Goal: Task Accomplishment & Management: Use online tool/utility

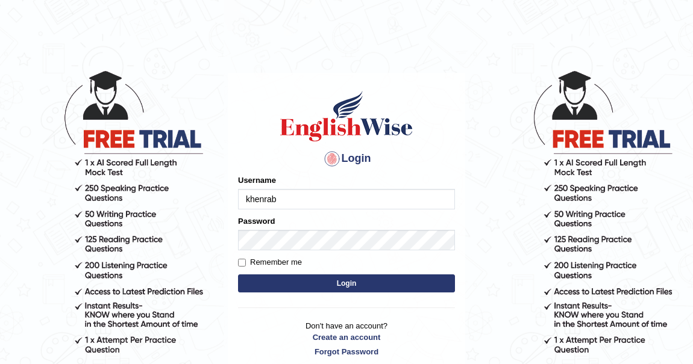
click at [350, 284] on button "Login" at bounding box center [346, 284] width 217 height 18
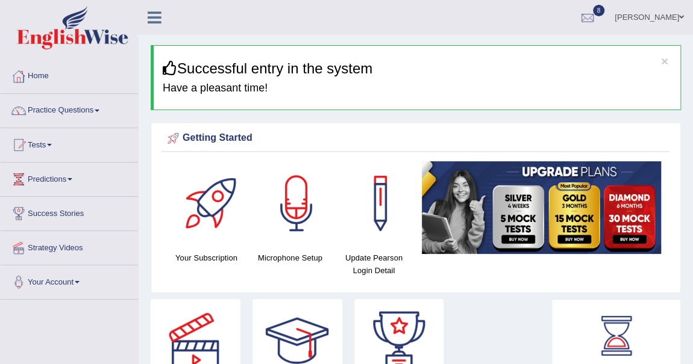
click at [99, 110] on span at bounding box center [97, 111] width 5 height 2
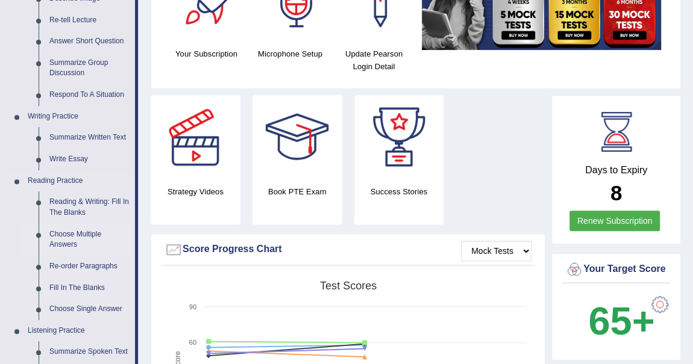
scroll to position [219, 0]
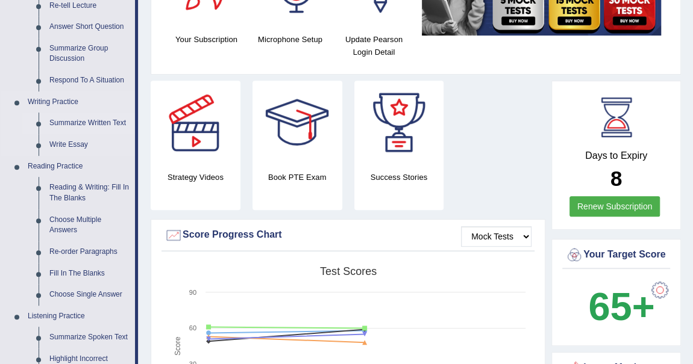
click at [92, 125] on link "Summarize Written Text" at bounding box center [89, 124] width 91 height 22
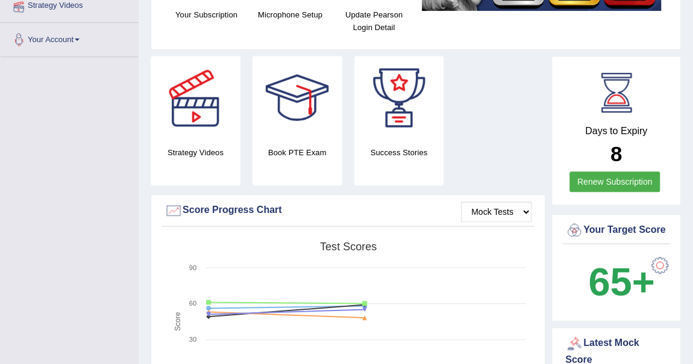
scroll to position [299, 0]
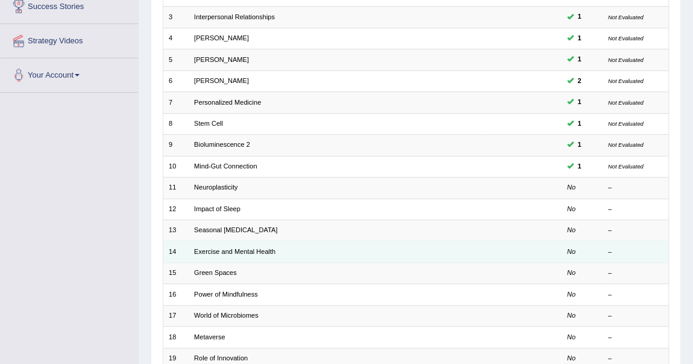
scroll to position [273, 0]
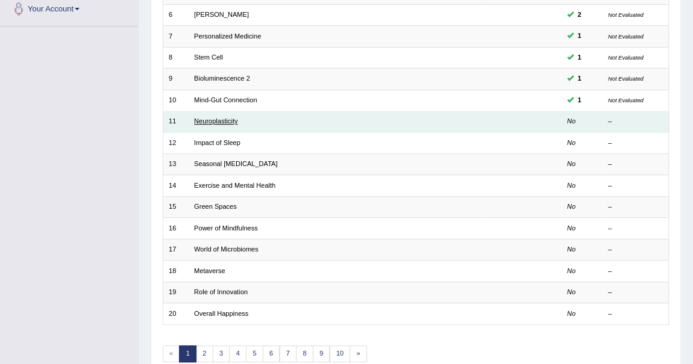
click at [209, 122] on link "Neuroplasticity" at bounding box center [215, 120] width 43 height 7
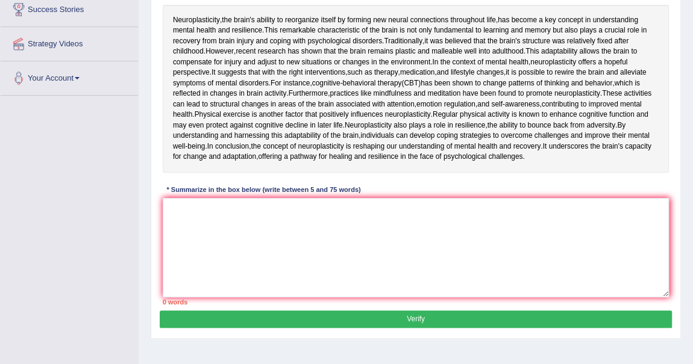
scroll to position [219, 0]
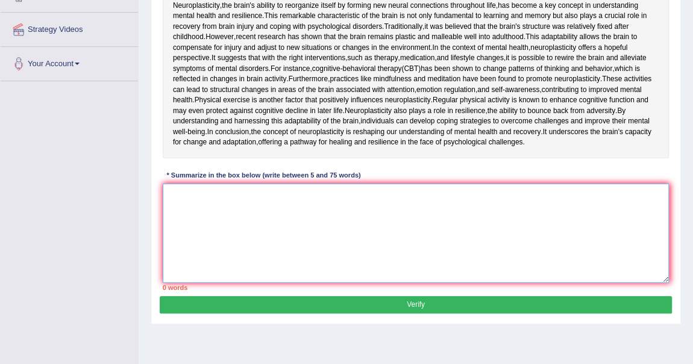
click at [355, 283] on textarea at bounding box center [416, 233] width 507 height 99
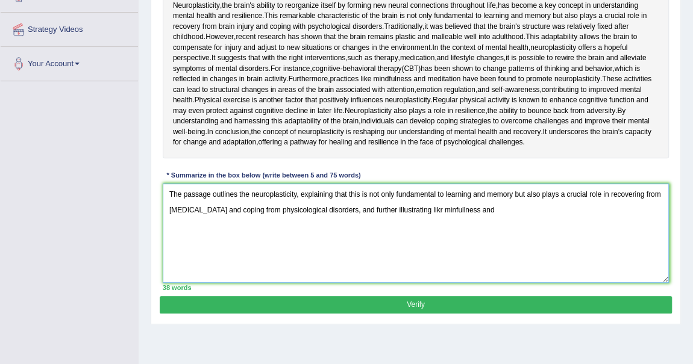
click at [433, 283] on textarea "The passage outlines the neuroplasticity, explaining that this is not only fund…" at bounding box center [416, 233] width 507 height 99
click at [489, 283] on textarea "The passage outlines the neuroplasticity, explaining that this is not only fund…" at bounding box center [416, 233] width 507 height 99
click at [461, 283] on textarea "The passage outlines the neuroplasticity, explaining that this is not only fund…" at bounding box center [416, 233] width 507 height 99
click at [610, 283] on textarea "The passage outlines the neuroplasticity, explaining that this is not only fund…" at bounding box center [416, 233] width 507 height 99
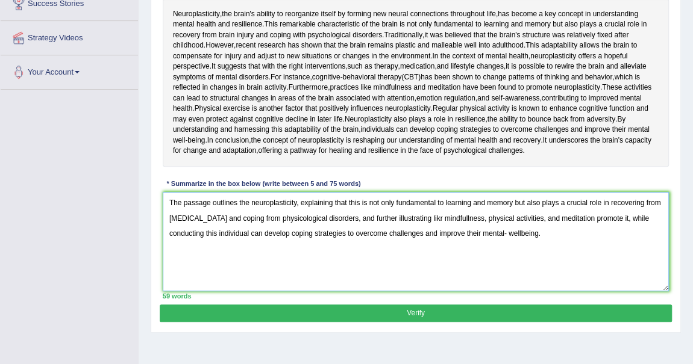
scroll to position [255, 0]
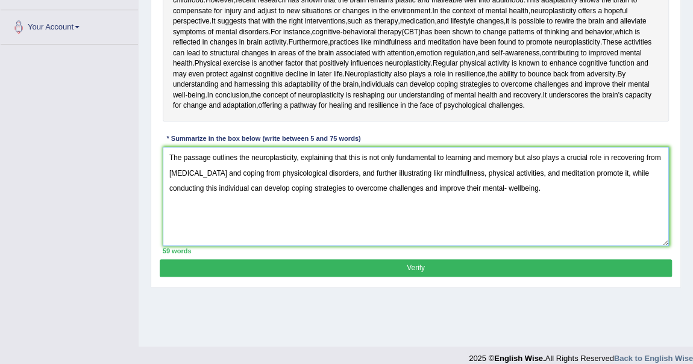
click at [275, 246] on textarea "The passage outlines the neuroplasticity, explaining that this is not only fund…" at bounding box center [416, 196] width 507 height 99
click at [288, 246] on textarea "The passage outlines the neuroplasticity, explaining that this is not only fund…" at bounding box center [416, 196] width 507 height 99
click at [503, 246] on textarea "The passage outlines the neuroplasticity, explaining that this is not only fund…" at bounding box center [416, 196] width 507 height 99
click at [419, 246] on textarea "The passage outlines the neuroplasticity, explaining that this is not only fund…" at bounding box center [416, 196] width 507 height 99
click at [517, 246] on textarea "The passage outlines the neuroplasticity, explaining that this is not only fund…" at bounding box center [416, 196] width 507 height 99
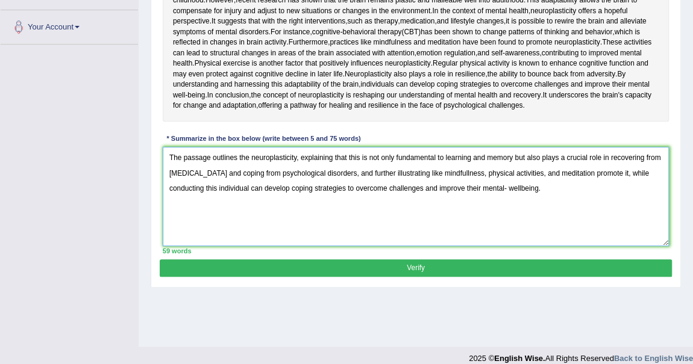
click at [180, 246] on textarea "The passage outlines the neuroplasticity, explaining that this is not only fund…" at bounding box center [416, 196] width 507 height 99
click at [235, 246] on textarea "The passage outlines the neuroplasticity, explaining that this is not only fund…" at bounding box center [416, 196] width 507 height 99
click at [285, 246] on textarea "The passage outlines the neuroplasticity, explaining that this is not only fund…" at bounding box center [416, 196] width 507 height 99
click at [508, 246] on textarea "The passage outlines the neuroplasticity, explaining that this is not only fund…" at bounding box center [416, 196] width 507 height 99
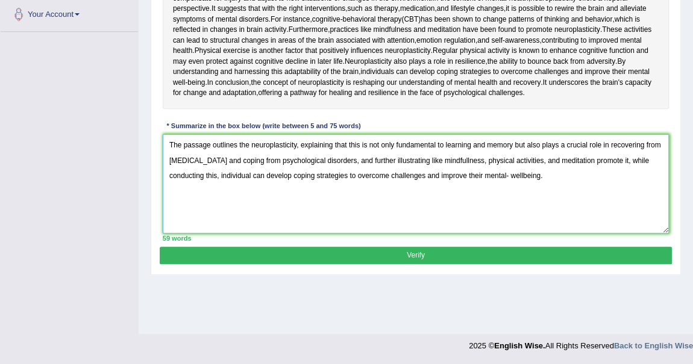
type textarea "The passage outlines the neuroplasticity, explaining that this is not only fund…"
click at [456, 264] on button "Verify" at bounding box center [415, 255] width 511 height 17
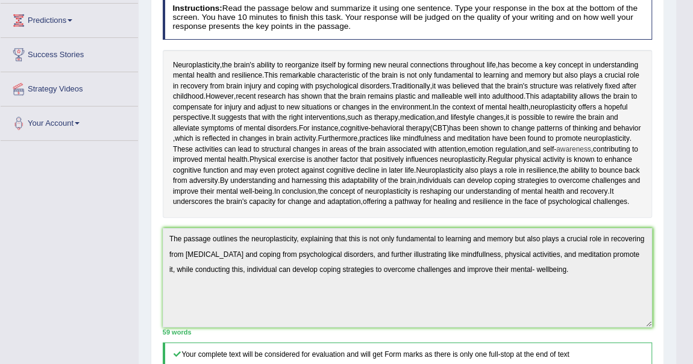
scroll to position [0, 0]
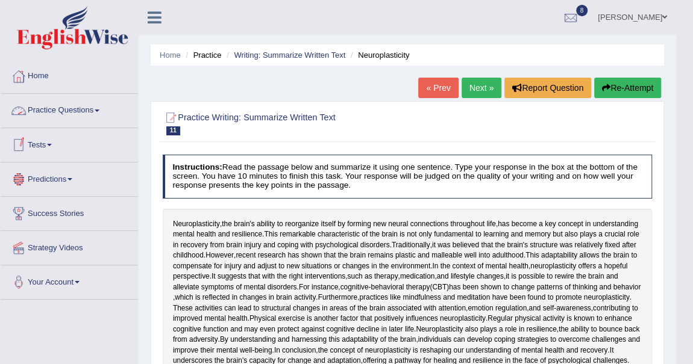
click at [99, 110] on span at bounding box center [97, 111] width 5 height 2
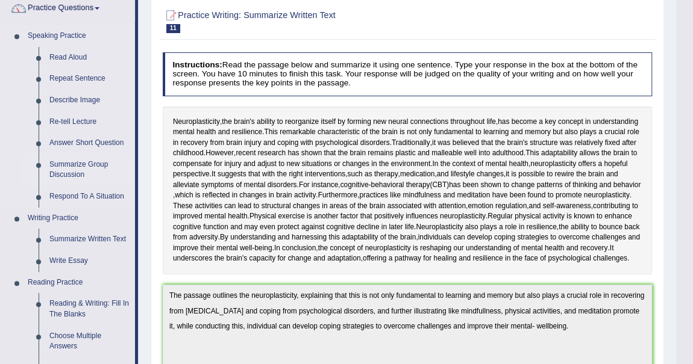
scroll to position [109, 0]
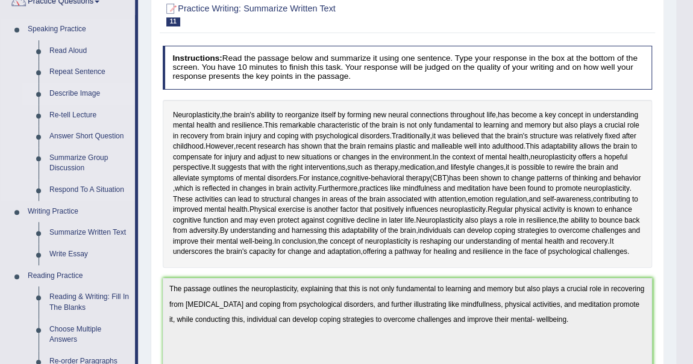
click at [81, 90] on link "Describe Image" at bounding box center [89, 94] width 91 height 22
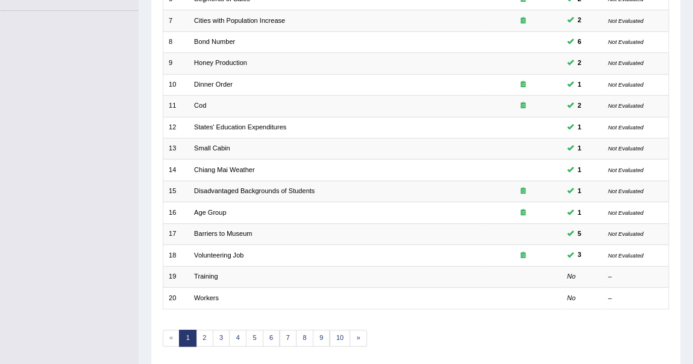
scroll to position [326, 0]
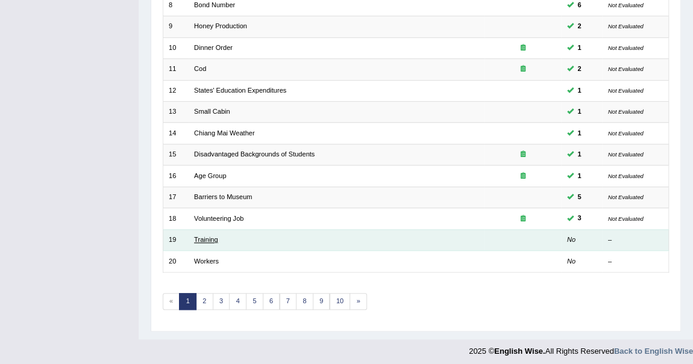
click at [214, 237] on link "Training" at bounding box center [206, 239] width 24 height 7
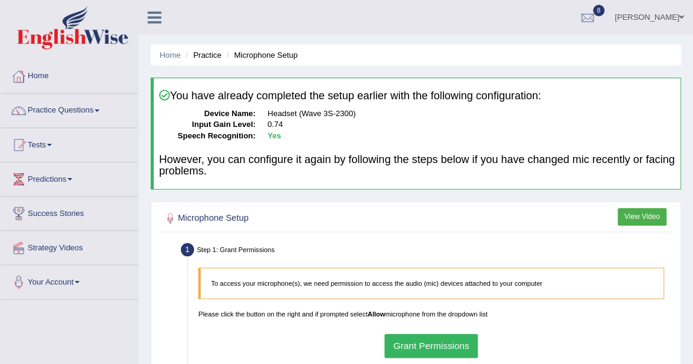
click at [441, 345] on button "Grant Permissions" at bounding box center [430, 345] width 93 height 23
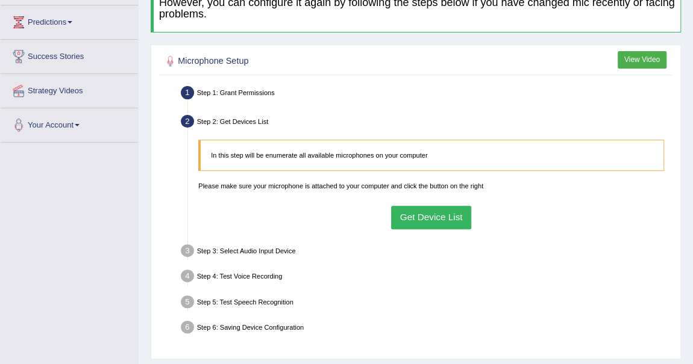
scroll to position [164, 0]
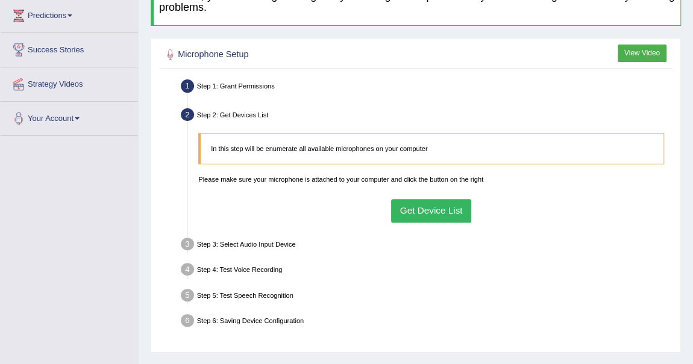
click at [436, 199] on button "Get Device List" at bounding box center [431, 210] width 80 height 23
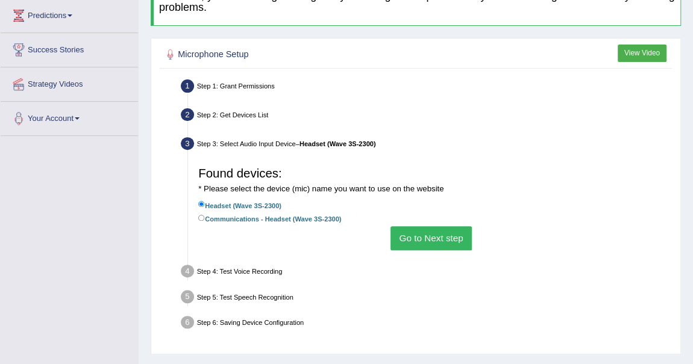
click at [439, 234] on button "Go to Next step" at bounding box center [430, 238] width 81 height 23
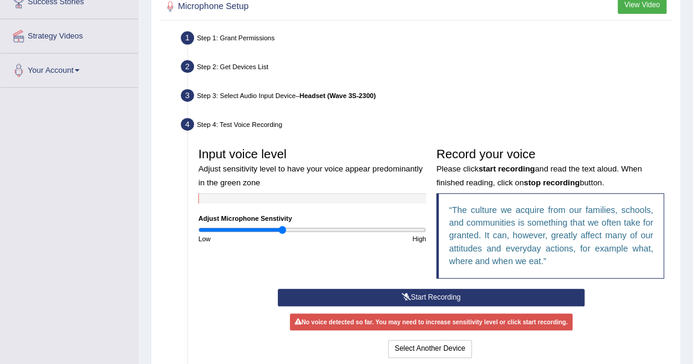
scroll to position [273, 0]
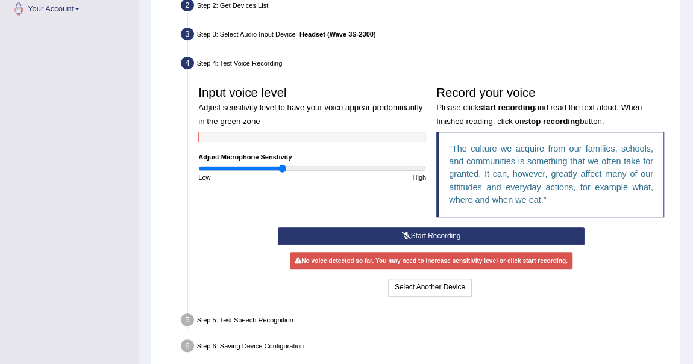
click at [428, 235] on button "Start Recording" at bounding box center [431, 236] width 307 height 17
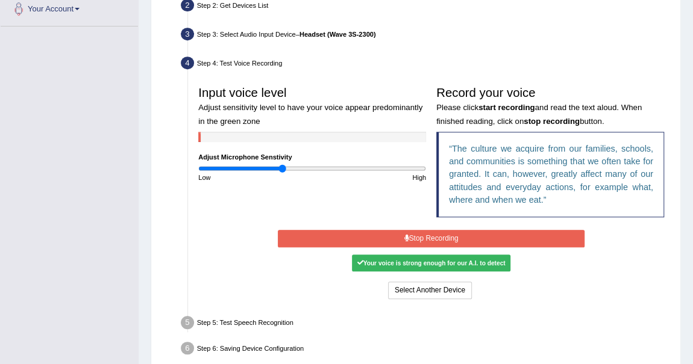
click at [420, 234] on button "Stop Recording" at bounding box center [431, 238] width 307 height 17
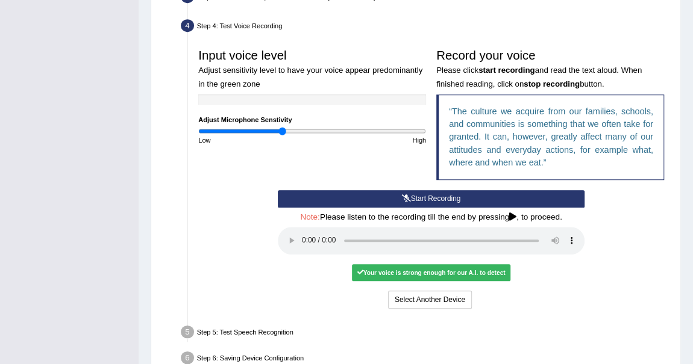
scroll to position [328, 0]
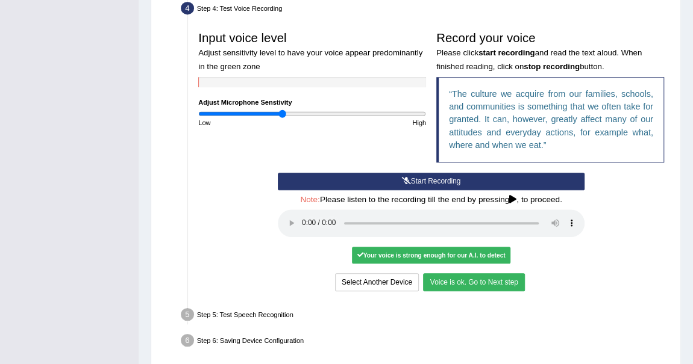
click at [467, 282] on button "Voice is ok. Go to Next step" at bounding box center [473, 281] width 101 height 17
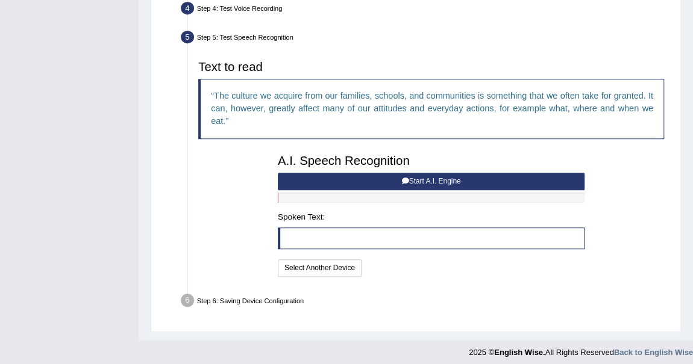
click at [427, 176] on button "Start A.I. Engine" at bounding box center [431, 181] width 307 height 17
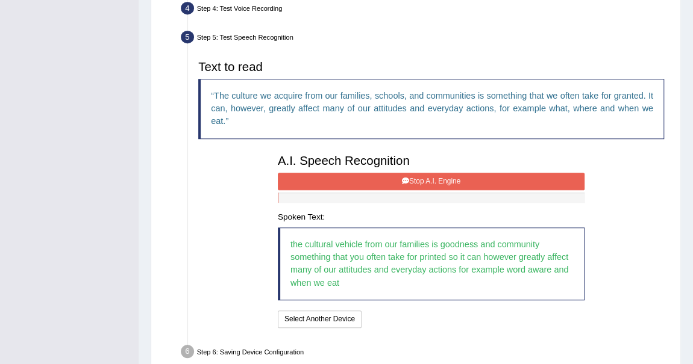
click at [425, 175] on button "Stop A.I. Engine" at bounding box center [431, 181] width 307 height 17
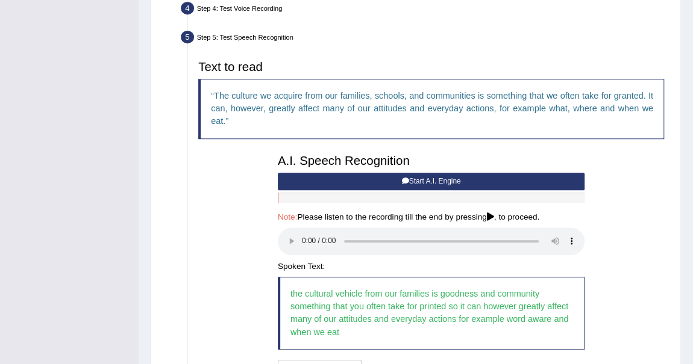
scroll to position [433, 0]
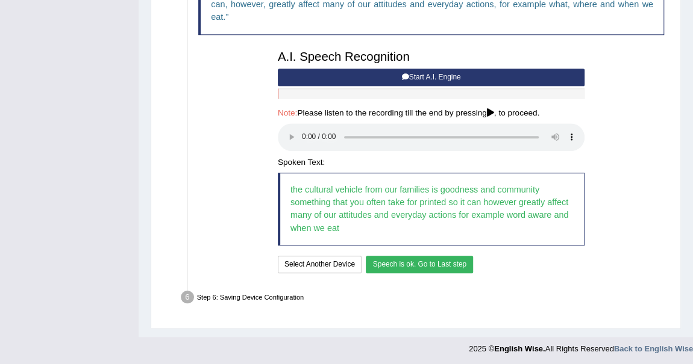
click at [408, 264] on button "Speech is ok. Go to Last step" at bounding box center [419, 264] width 107 height 17
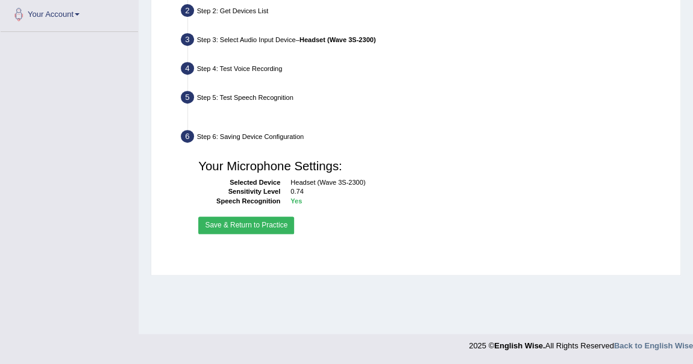
scroll to position [268, 0]
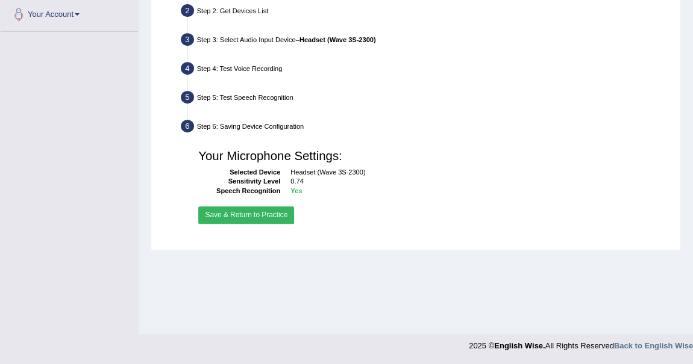
click at [263, 213] on button "Save & Return to Practice" at bounding box center [246, 215] width 96 height 17
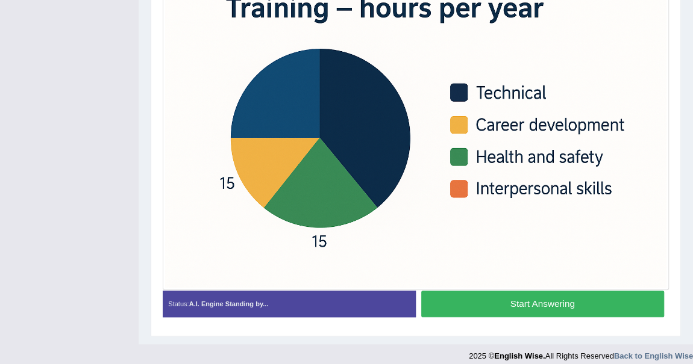
scroll to position [263, 0]
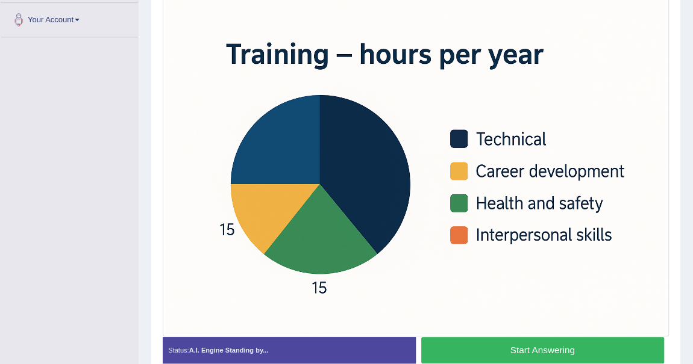
click at [511, 345] on button "Start Answering" at bounding box center [542, 350] width 243 height 26
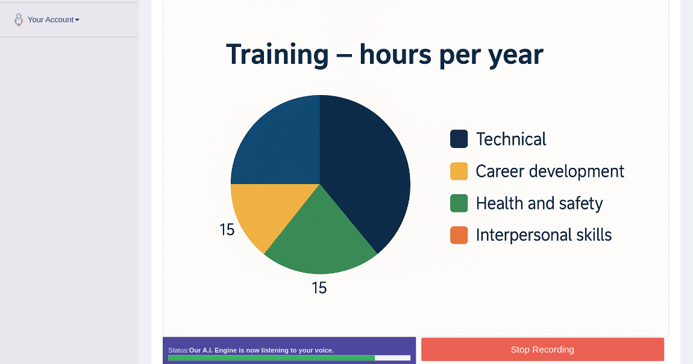
click at [515, 345] on button "Stop Recording" at bounding box center [542, 349] width 243 height 23
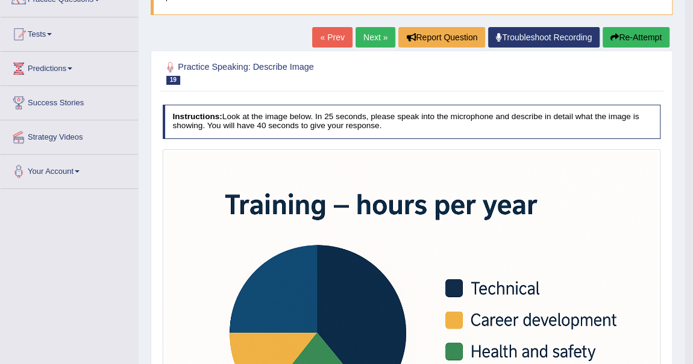
scroll to position [0, 0]
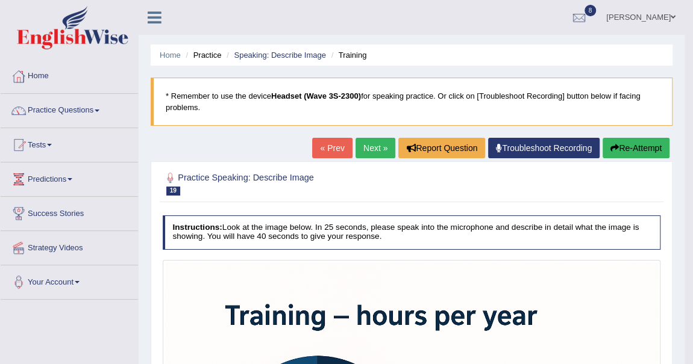
click at [375, 145] on link "Next »" at bounding box center [375, 148] width 40 height 20
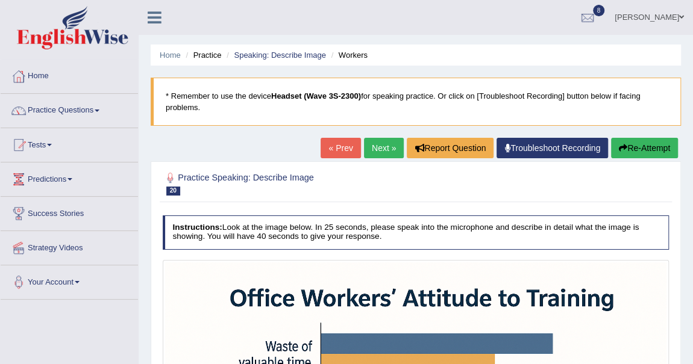
click at [96, 109] on link "Practice Questions" at bounding box center [69, 109] width 137 height 30
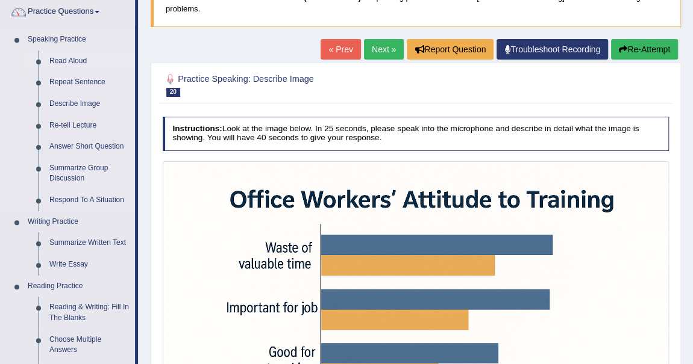
scroll to position [109, 0]
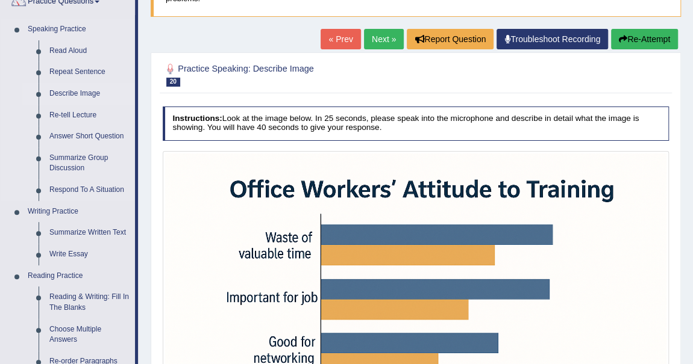
click at [86, 93] on link "Describe Image" at bounding box center [89, 94] width 91 height 22
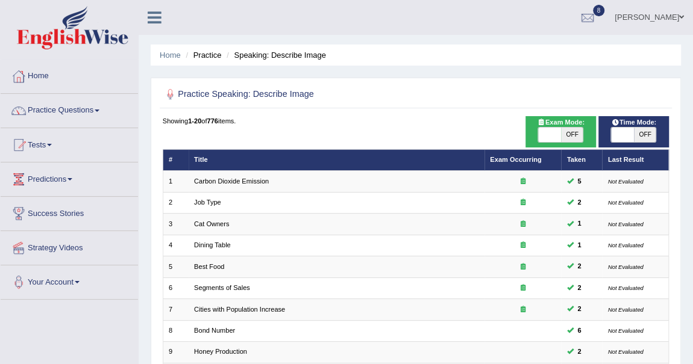
click at [569, 130] on span "OFF" at bounding box center [572, 135] width 22 height 14
checkbox input "true"
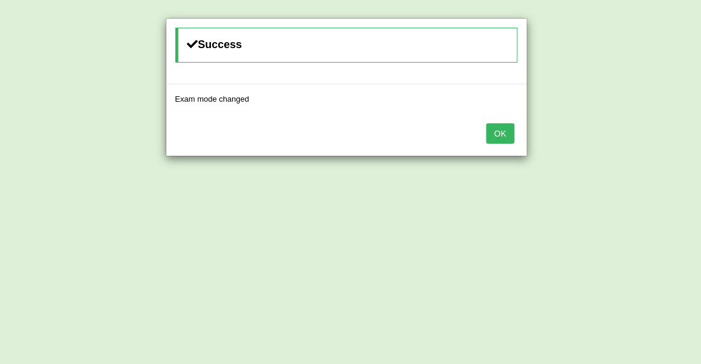
click at [505, 132] on button "OK" at bounding box center [500, 133] width 28 height 20
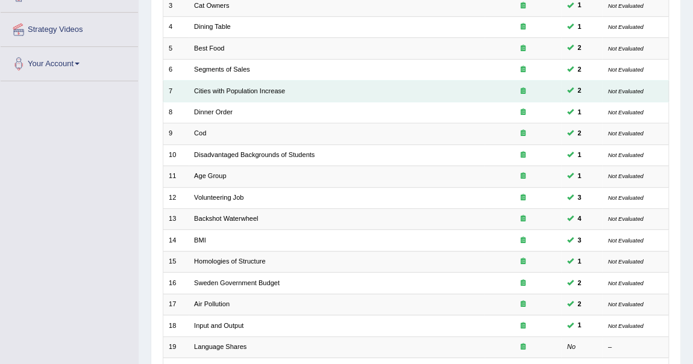
scroll to position [326, 0]
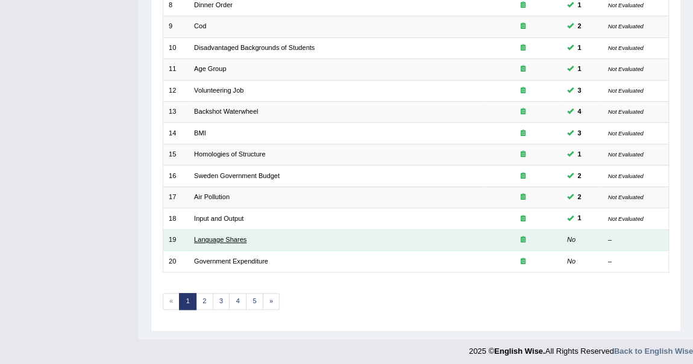
click at [229, 236] on link "Language Shares" at bounding box center [220, 239] width 52 height 7
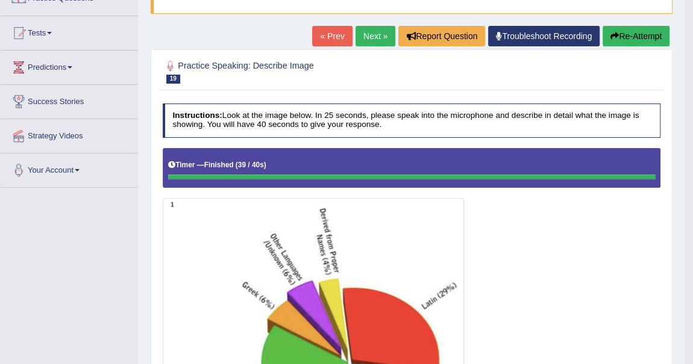
scroll to position [109, 0]
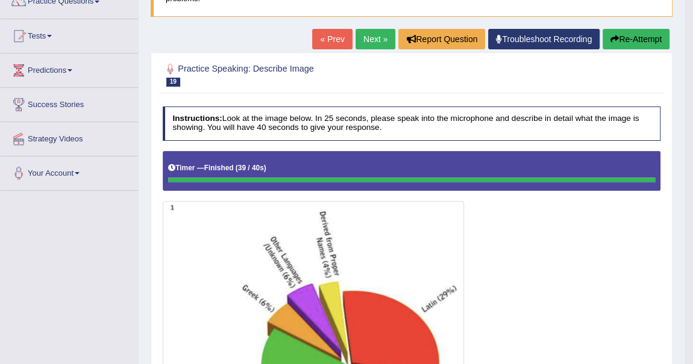
click at [629, 40] on button "Re-Attempt" at bounding box center [635, 39] width 67 height 20
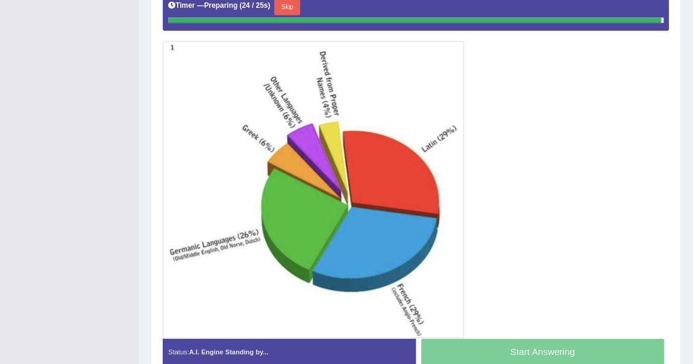
scroll to position [302, 0]
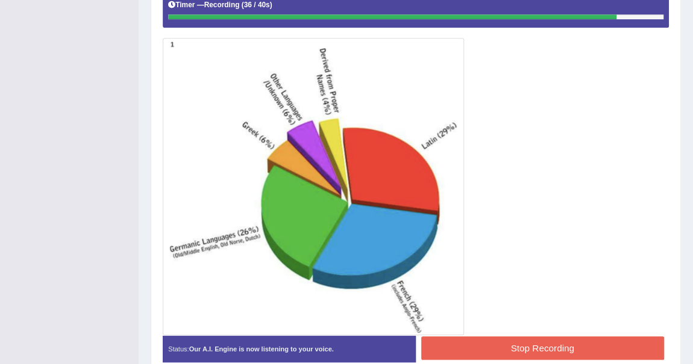
click at [581, 343] on button "Stop Recording" at bounding box center [542, 348] width 243 height 23
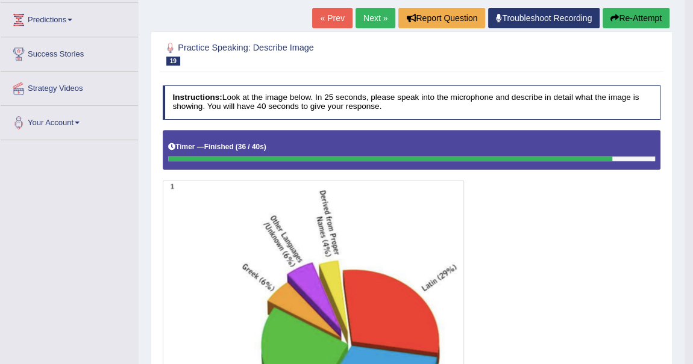
scroll to position [137, 0]
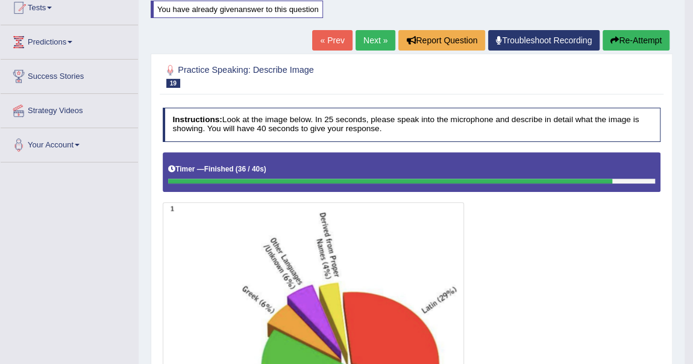
click at [634, 36] on button "Re-Attempt" at bounding box center [635, 40] width 67 height 20
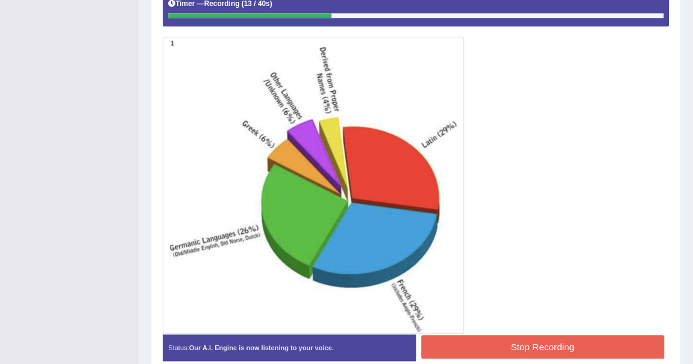
scroll to position [354, 0]
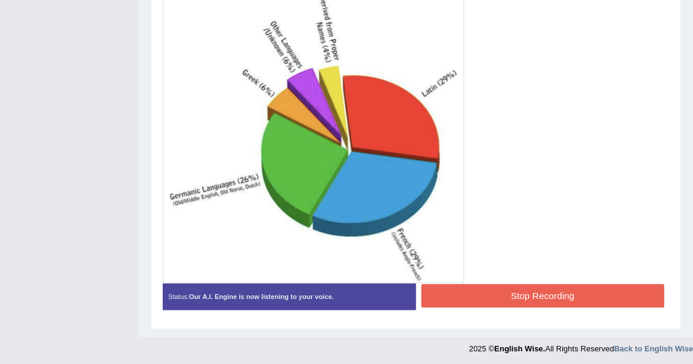
click at [517, 293] on button "Stop Recording" at bounding box center [542, 295] width 243 height 23
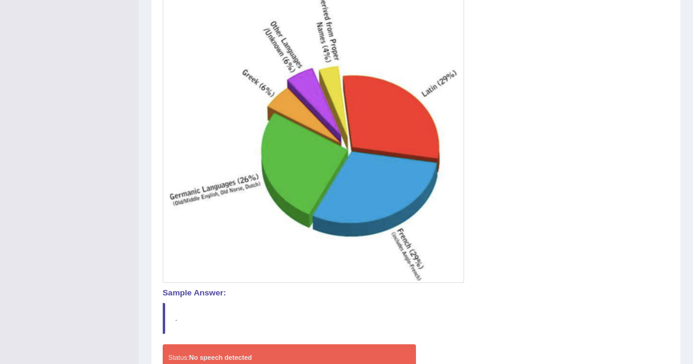
scroll to position [135, 0]
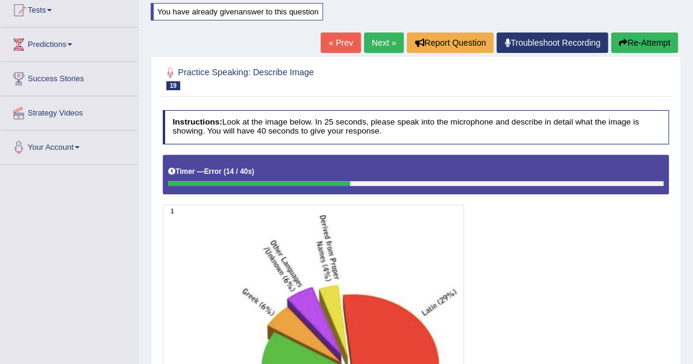
click at [634, 42] on button "Re-Attempt" at bounding box center [644, 43] width 67 height 20
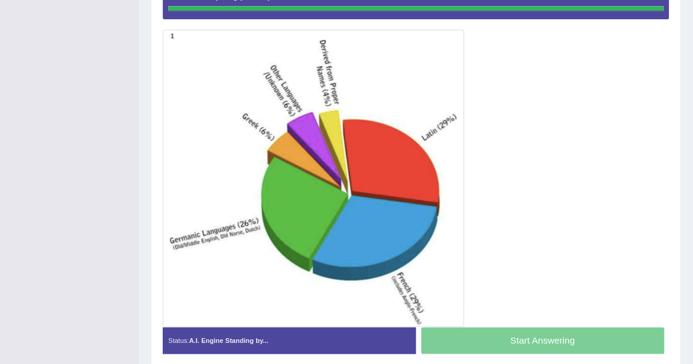
scroll to position [302, 0]
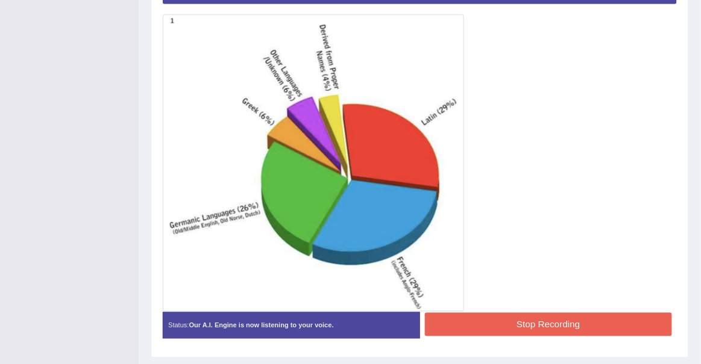
click at [542, 347] on div "Instructions: Look at the image below. In 25 seconds, please speak into the mic…" at bounding box center [419, 133] width 519 height 438
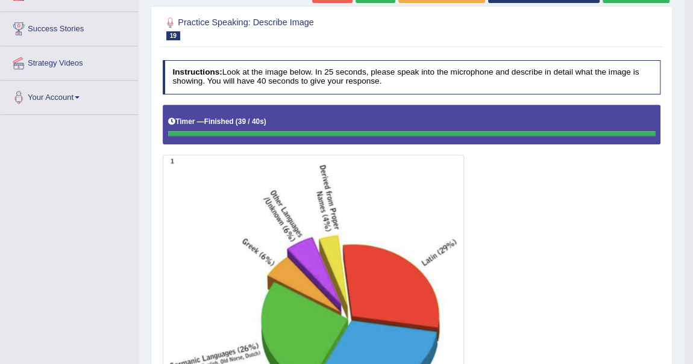
scroll to position [69, 0]
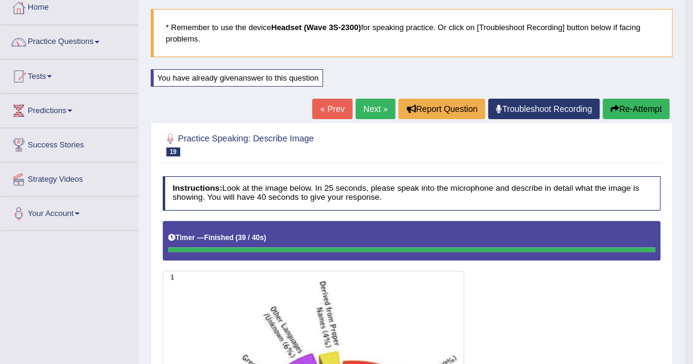
click at [369, 108] on link "Next »" at bounding box center [375, 109] width 40 height 20
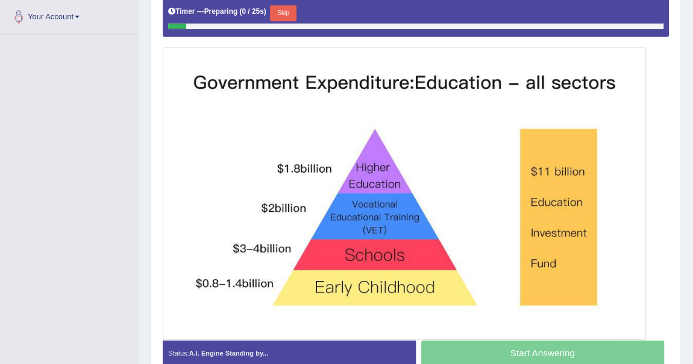
scroll to position [273, 0]
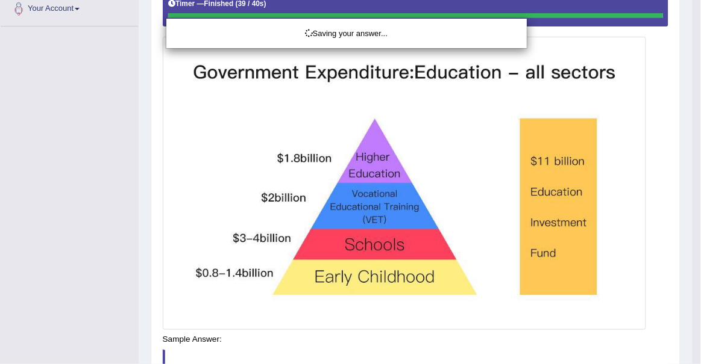
click at [532, 343] on div "Saving your answer..." at bounding box center [350, 182] width 701 height 364
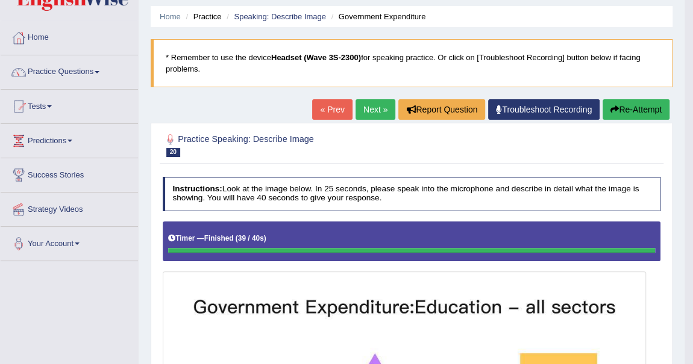
scroll to position [35, 0]
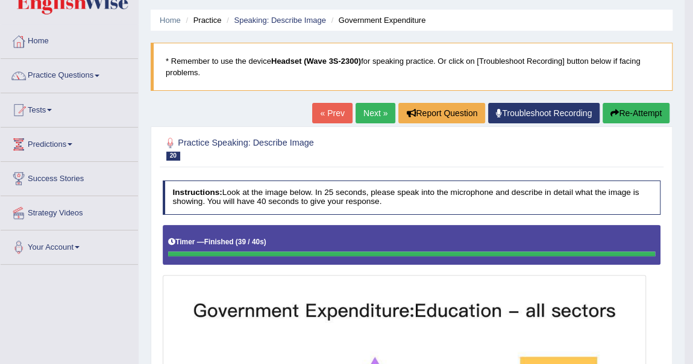
click at [648, 110] on button "Re-Attempt" at bounding box center [635, 113] width 67 height 20
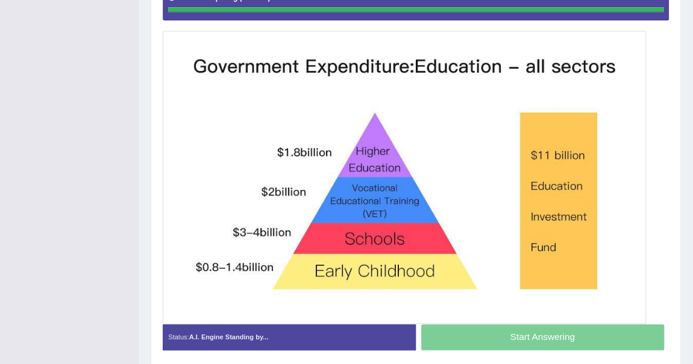
scroll to position [301, 0]
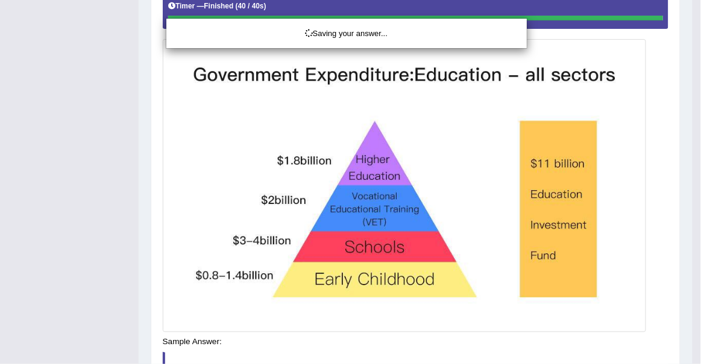
click at [542, 340] on div "Saving your answer..." at bounding box center [350, 182] width 701 height 364
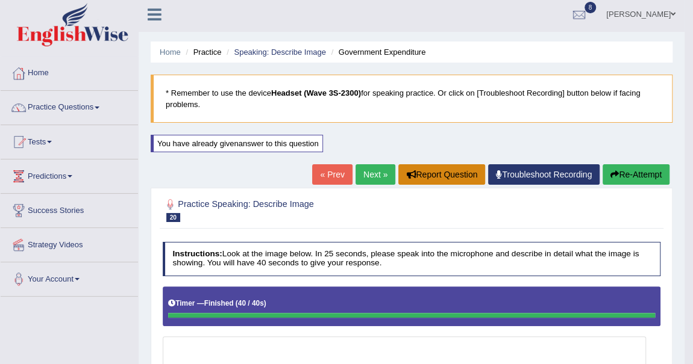
scroll to position [0, 0]
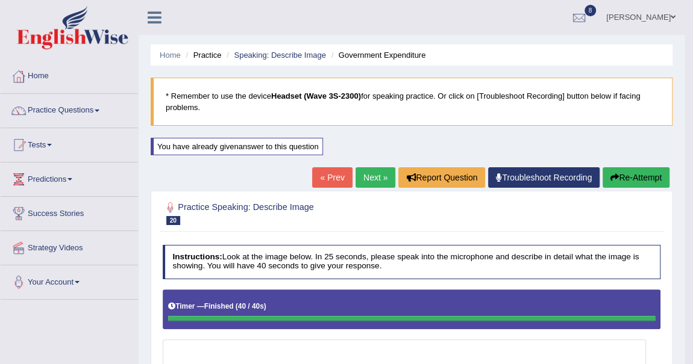
click at [366, 172] on link "Next »" at bounding box center [375, 177] width 40 height 20
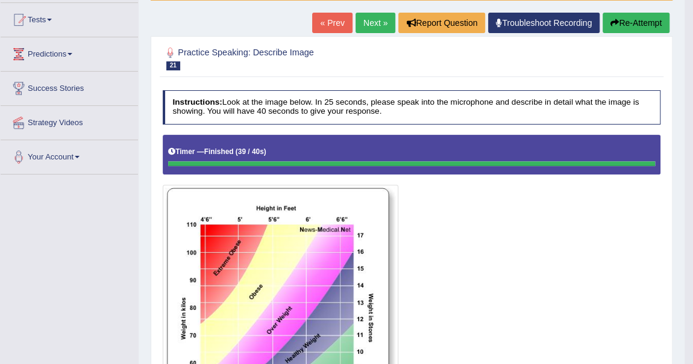
scroll to position [87, 0]
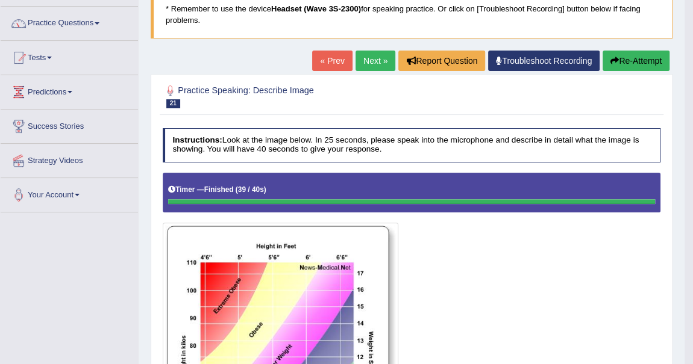
click at [617, 62] on button "Re-Attempt" at bounding box center [635, 61] width 67 height 20
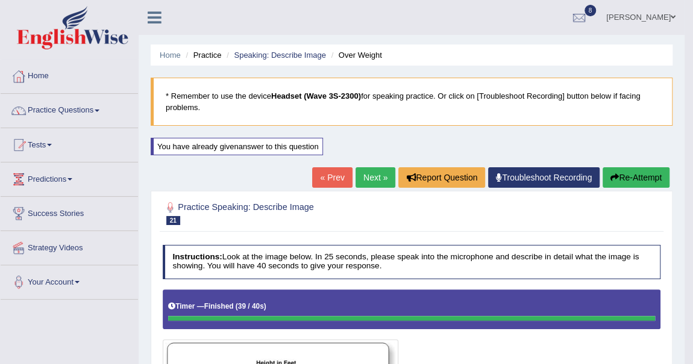
click at [373, 175] on link "Next »" at bounding box center [375, 177] width 40 height 20
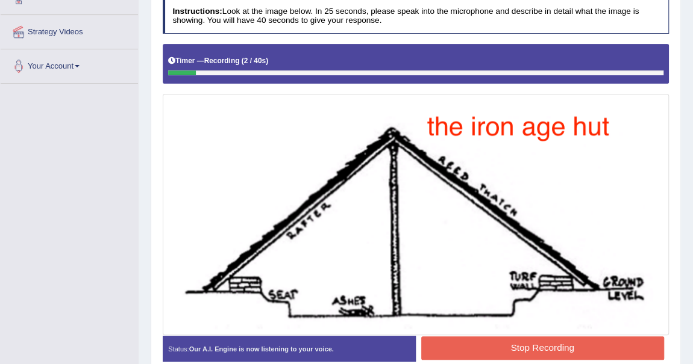
scroll to position [269, 0]
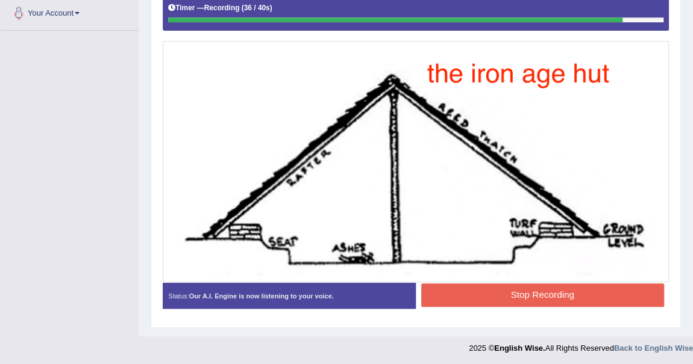
click at [563, 302] on button "Stop Recording" at bounding box center [542, 295] width 243 height 23
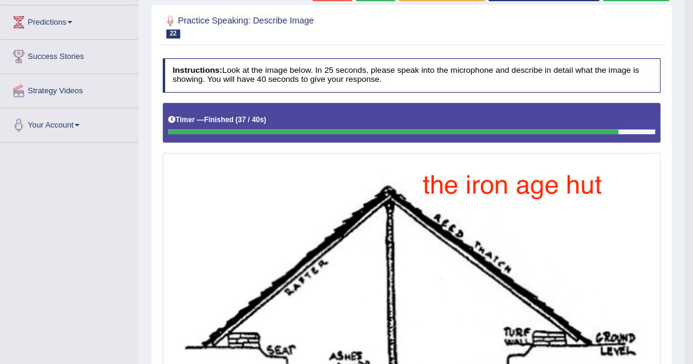
scroll to position [0, 0]
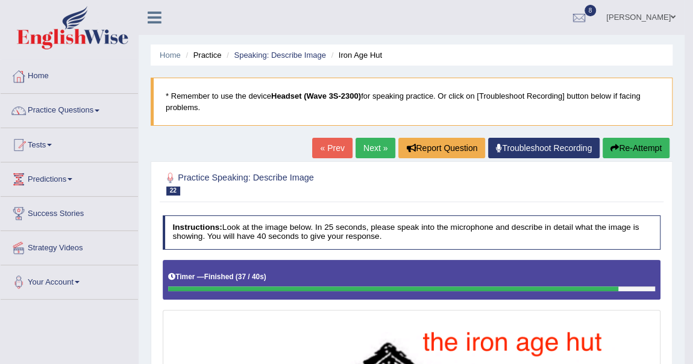
click at [628, 149] on button "Re-Attempt" at bounding box center [635, 148] width 67 height 20
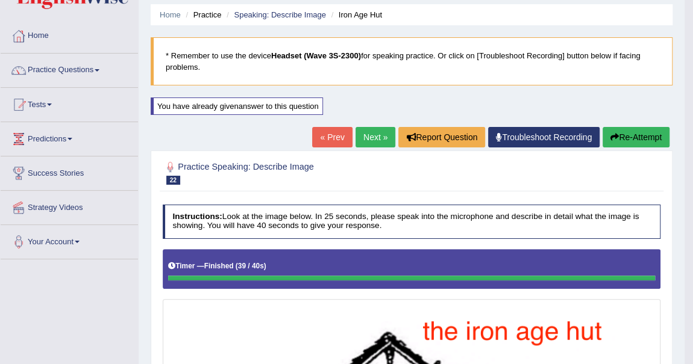
scroll to position [64, 0]
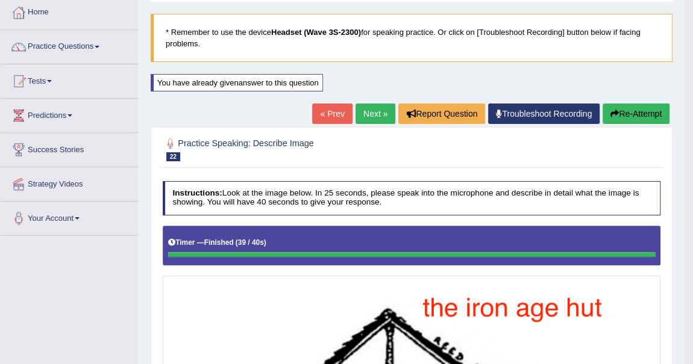
click at [369, 116] on link "Next »" at bounding box center [375, 114] width 40 height 20
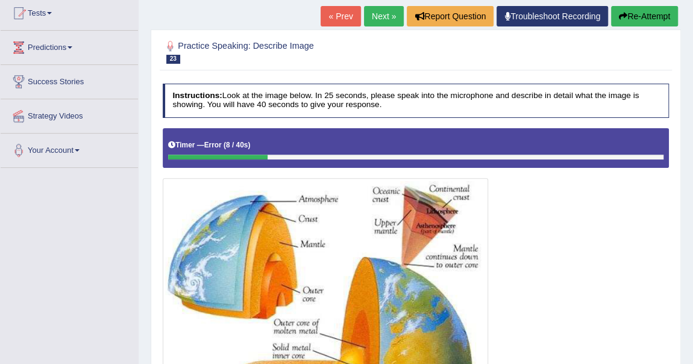
scroll to position [130, 0]
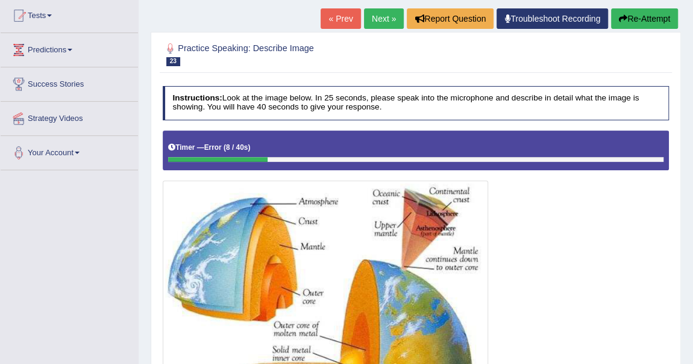
click at [633, 10] on button "Re-Attempt" at bounding box center [644, 18] width 67 height 20
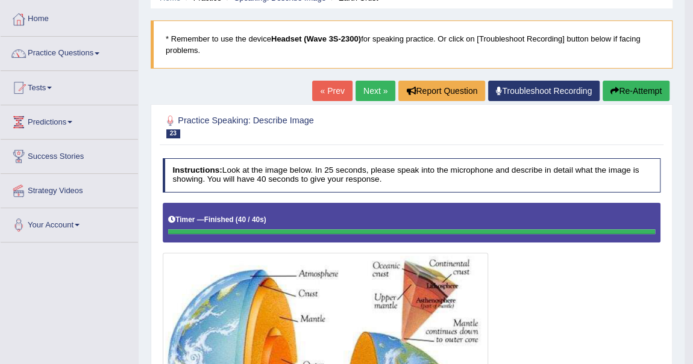
scroll to position [57, 0]
click at [364, 84] on link "Next »" at bounding box center [375, 91] width 40 height 20
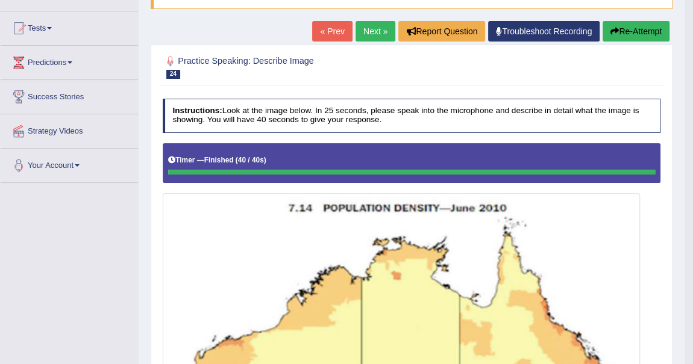
scroll to position [109, 0]
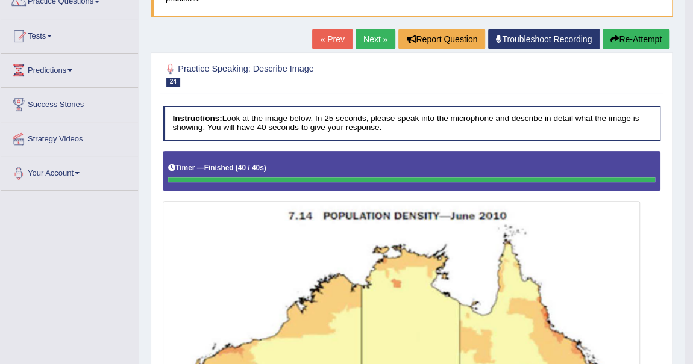
click at [639, 34] on button "Re-Attempt" at bounding box center [635, 39] width 67 height 20
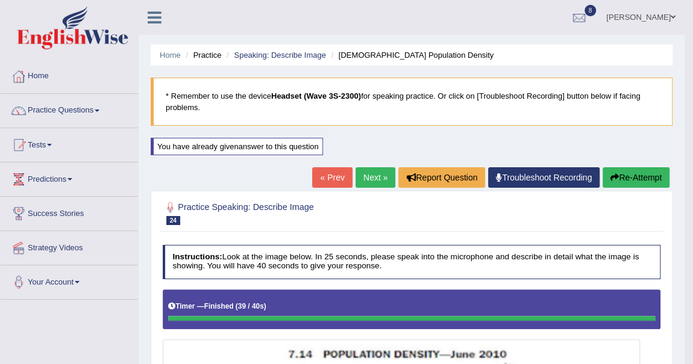
click at [370, 175] on link "Next »" at bounding box center [375, 177] width 40 height 20
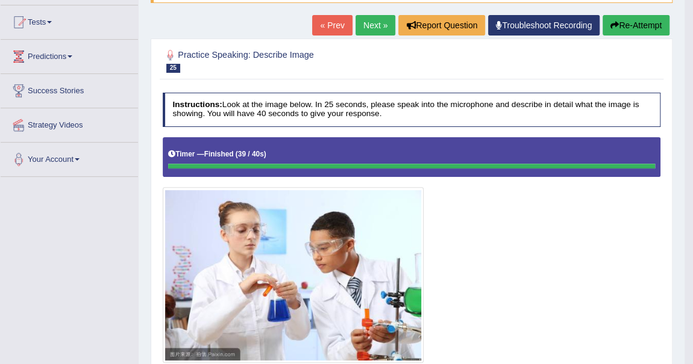
scroll to position [82, 0]
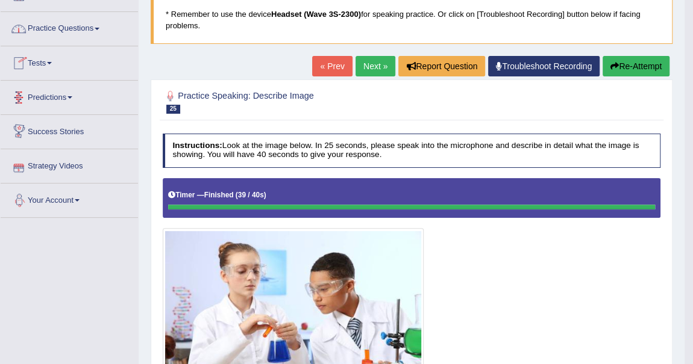
click at [52, 62] on span at bounding box center [49, 63] width 5 height 2
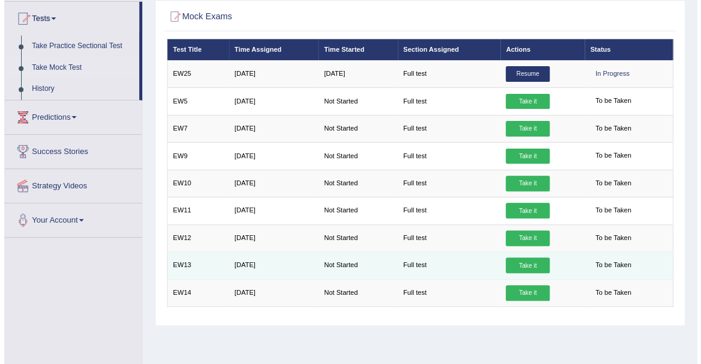
scroll to position [109, 0]
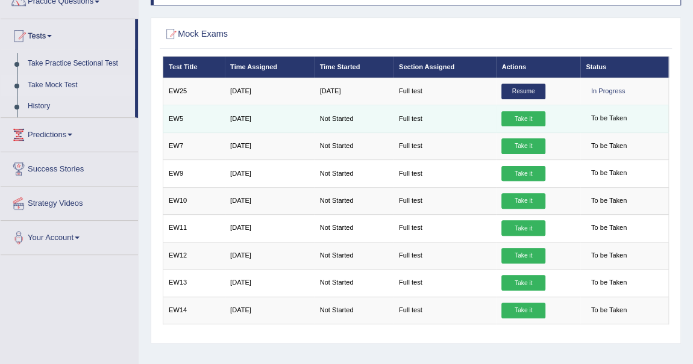
click at [533, 117] on link "Take it" at bounding box center [522, 119] width 43 height 16
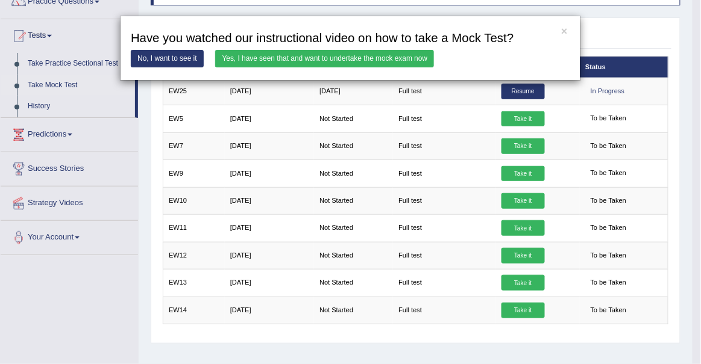
click at [364, 55] on link "Yes, I have seen that and want to undertake the mock exam now" at bounding box center [324, 58] width 219 height 17
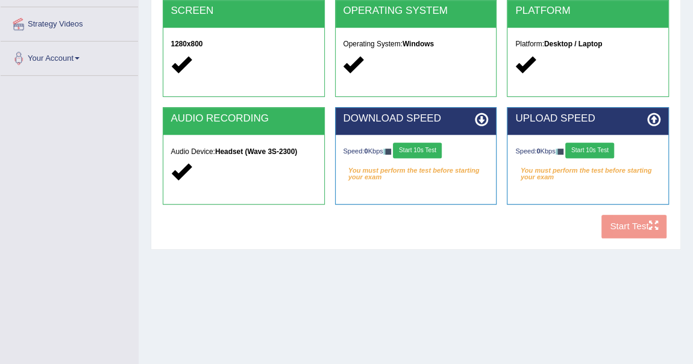
scroll to position [225, 0]
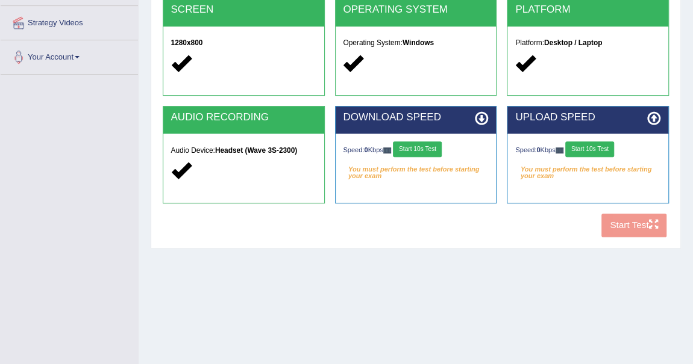
click at [414, 143] on button "Start 10s Test" at bounding box center [417, 150] width 49 height 16
click at [589, 148] on button "Start 10s Test" at bounding box center [589, 150] width 49 height 16
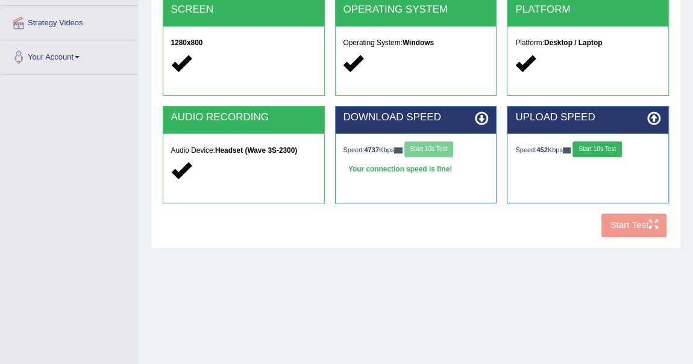
click at [629, 227] on div "COOKIES Cookies Enabled JAVASCRIPT Javascript Enabled BROWSER Browser: Chrome S…" at bounding box center [415, 67] width 511 height 352
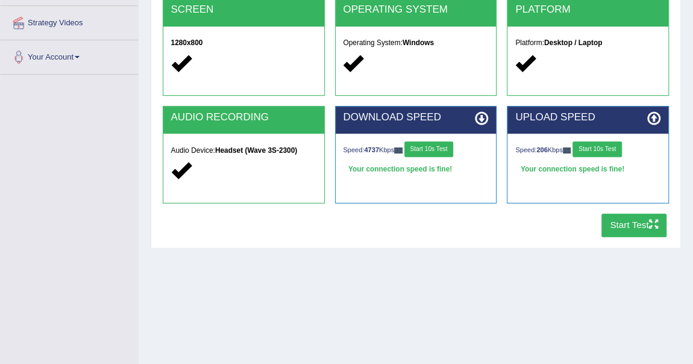
click at [633, 223] on button "Start Test" at bounding box center [634, 225] width 66 height 23
